Goal: Find specific page/section: Find specific page/section

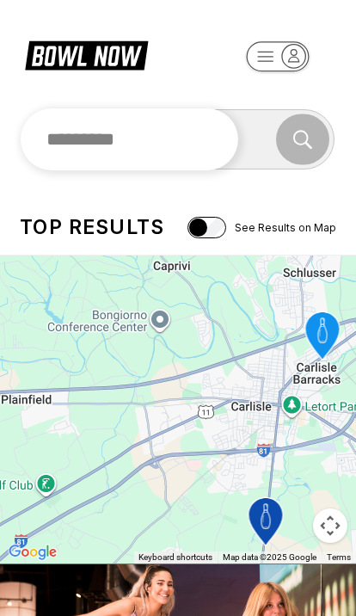
click at [142, 132] on input "text" at bounding box center [130, 139] width 219 height 62
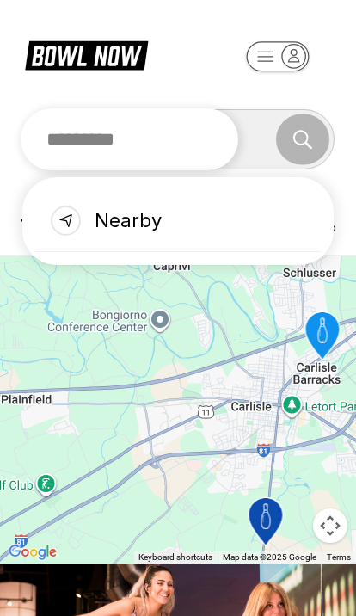
click at [105, 134] on input "text" at bounding box center [130, 139] width 219 height 62
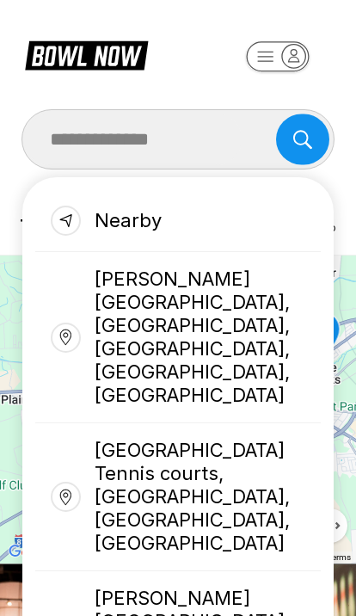
click at [152, 219] on div "Nearby" at bounding box center [178, 221] width 286 height 62
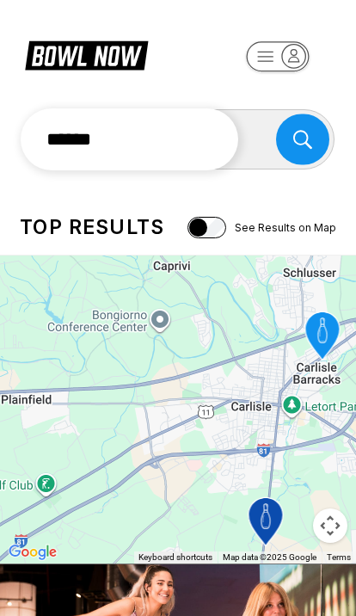
click at [95, 140] on input "******" at bounding box center [130, 139] width 219 height 62
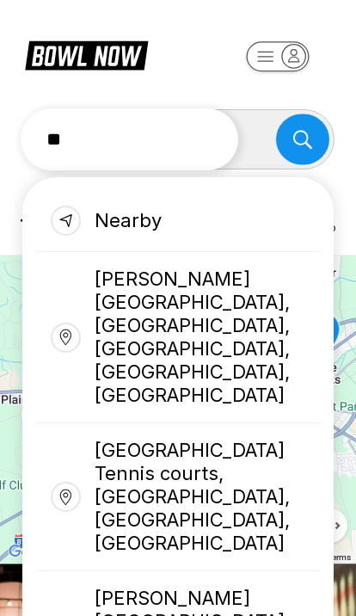
type input "*"
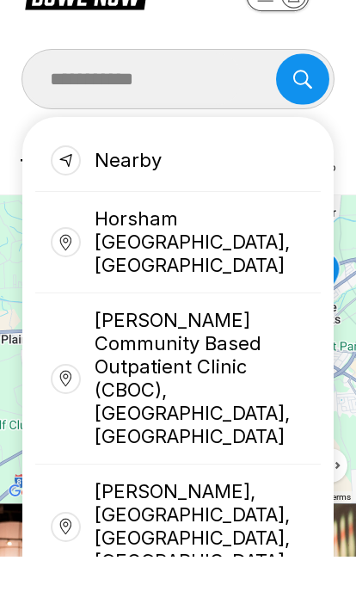
click at [249, 252] on div "Horsham VIC, Australia" at bounding box center [178, 303] width 286 height 102
type input "**********"
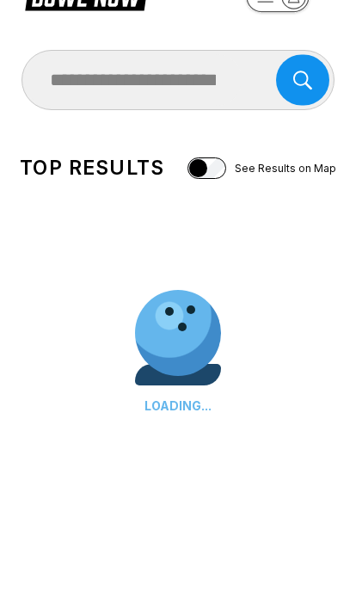
scroll to position [60, 0]
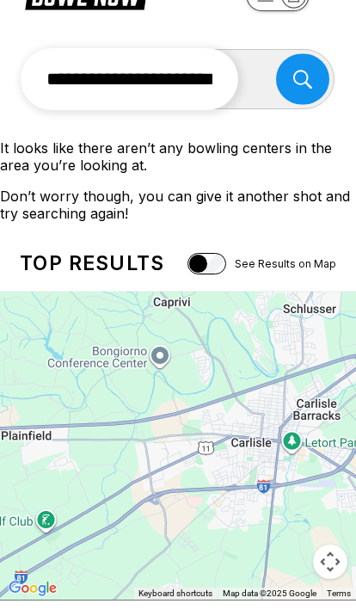
click at [210, 86] on input "**********" at bounding box center [130, 79] width 219 height 62
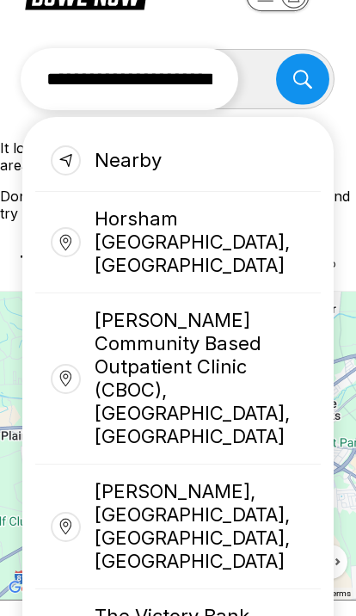
scroll to position [0, 0]
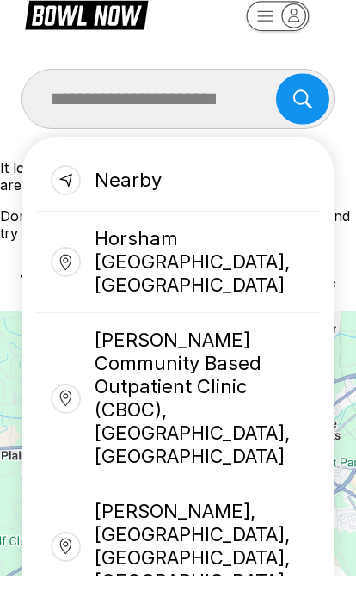
click at [206, 252] on div "Horsham VIC, Australia" at bounding box center [178, 303] width 286 height 102
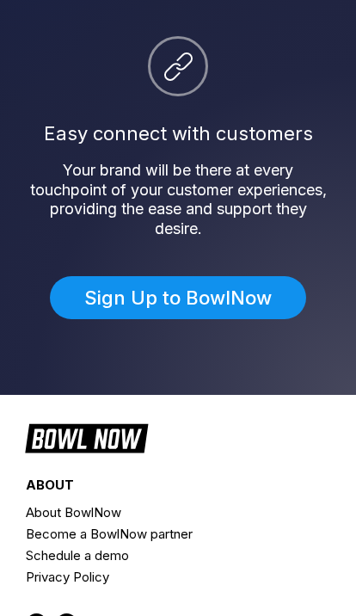
scroll to position [1731, 0]
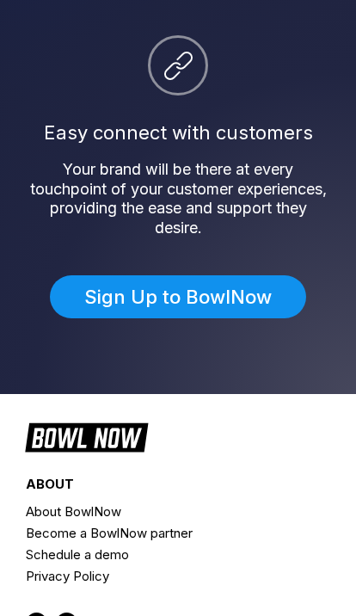
click at [183, 300] on link "Sign Up to BowlNow" at bounding box center [178, 296] width 256 height 43
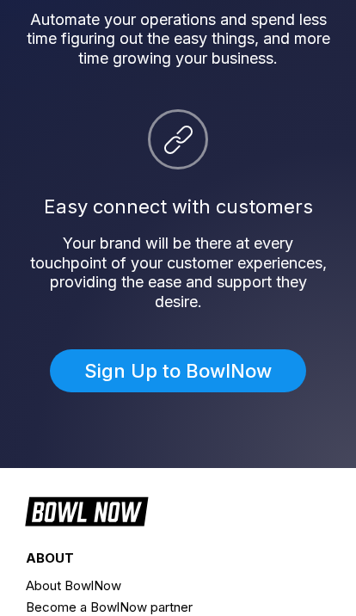
scroll to position [1658, 0]
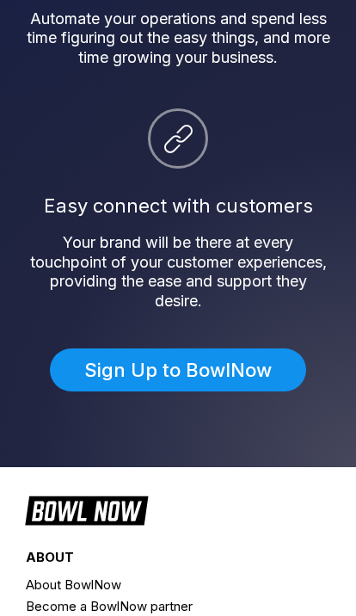
click at [164, 382] on link "Sign Up to BowlNow" at bounding box center [178, 369] width 256 height 43
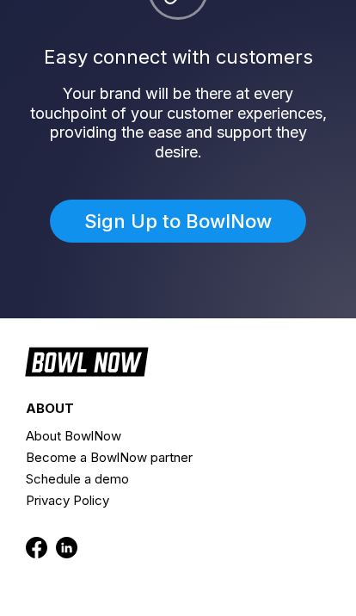
scroll to position [1807, 0]
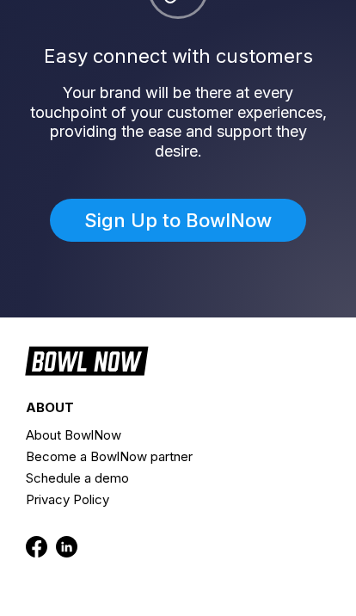
click at [160, 229] on link "Sign Up to BowlNow" at bounding box center [178, 220] width 256 height 43
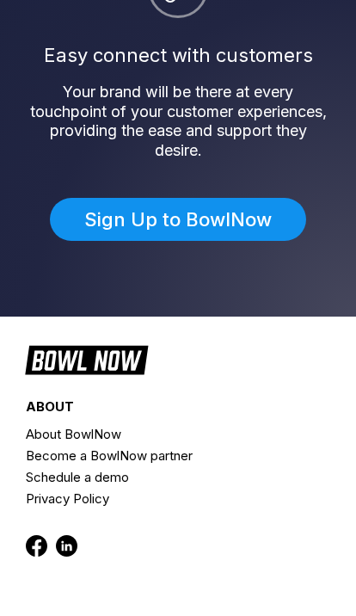
click at [130, 234] on link "Sign Up to BowlNow" at bounding box center [178, 219] width 256 height 43
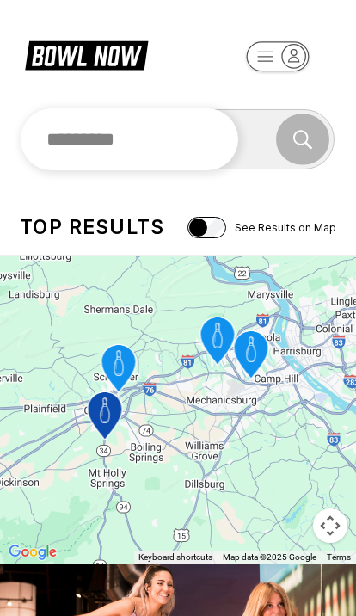
click at [186, 150] on input "text" at bounding box center [130, 139] width 219 height 62
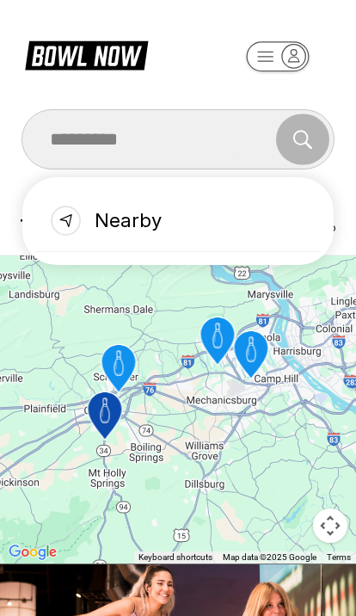
click at [152, 228] on div "Nearby" at bounding box center [178, 221] width 286 height 62
type input "******"
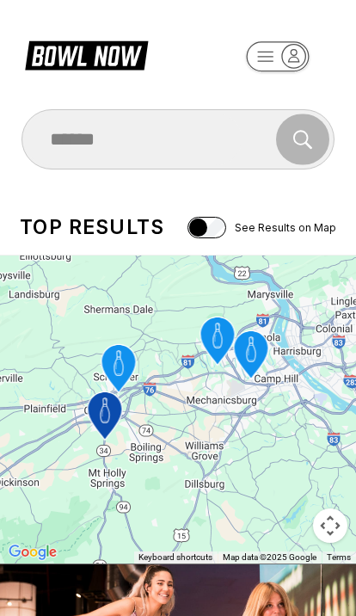
click at [83, 61] on icon at bounding box center [86, 54] width 123 height 33
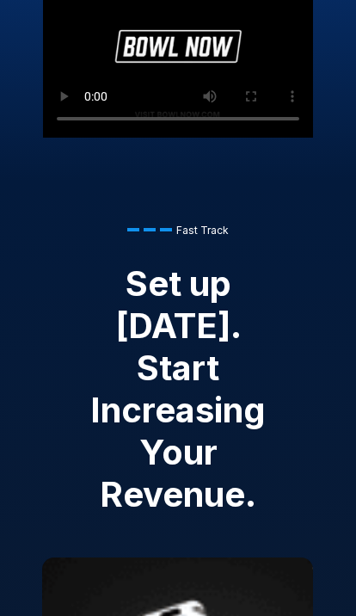
scroll to position [2286, 0]
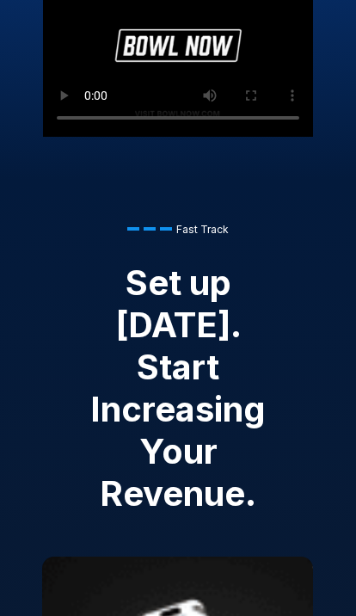
click at [179, 114] on video "Your browser does not support the video tag." at bounding box center [178, 52] width 270 height 169
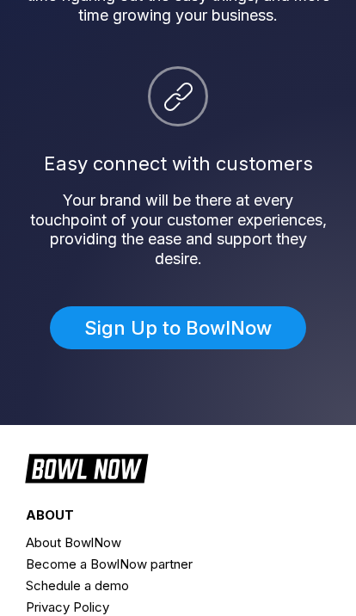
scroll to position [1653, 0]
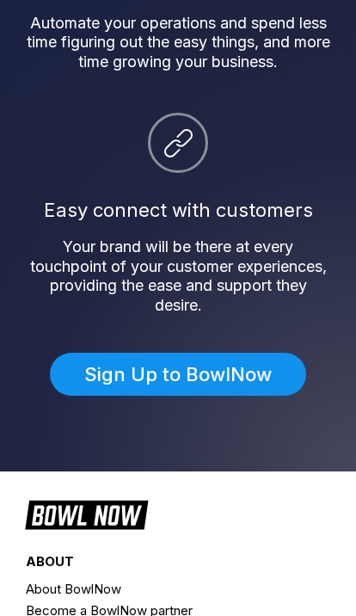
click at [153, 386] on link "Sign Up to BowlNow" at bounding box center [178, 374] width 256 height 43
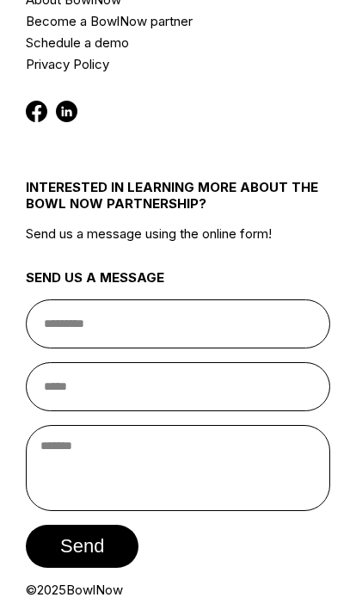
scroll to position [2265, 0]
